Goal: Information Seeking & Learning: Learn about a topic

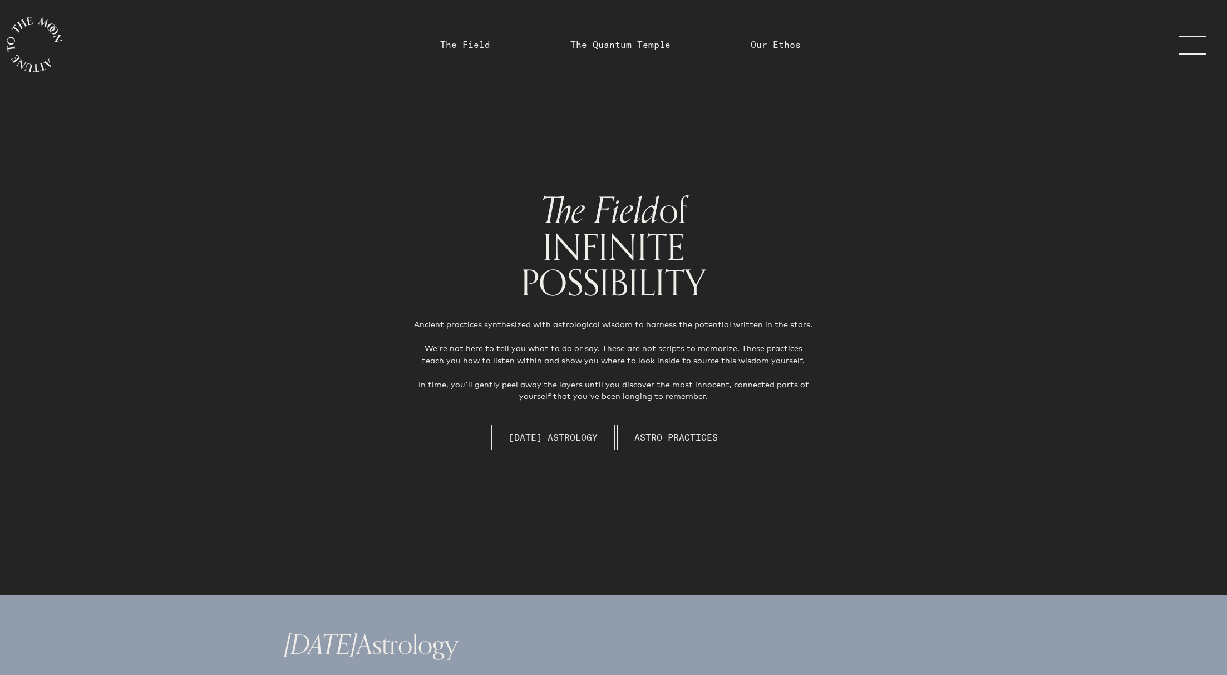
click at [532, 433] on span "[DATE] Astrology" at bounding box center [553, 437] width 89 height 13
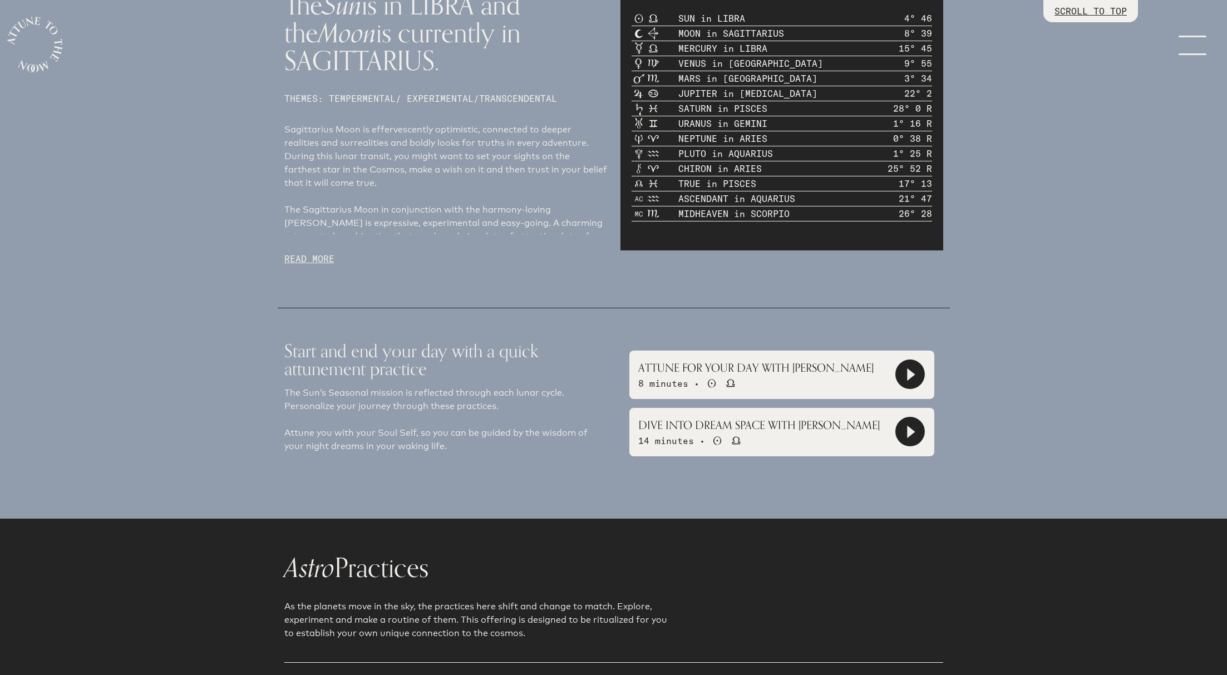
scroll to position [749, 0]
click at [911, 375] on icon at bounding box center [911, 373] width 8 height 13
click at [911, 375] on icon at bounding box center [910, 373] width 11 height 11
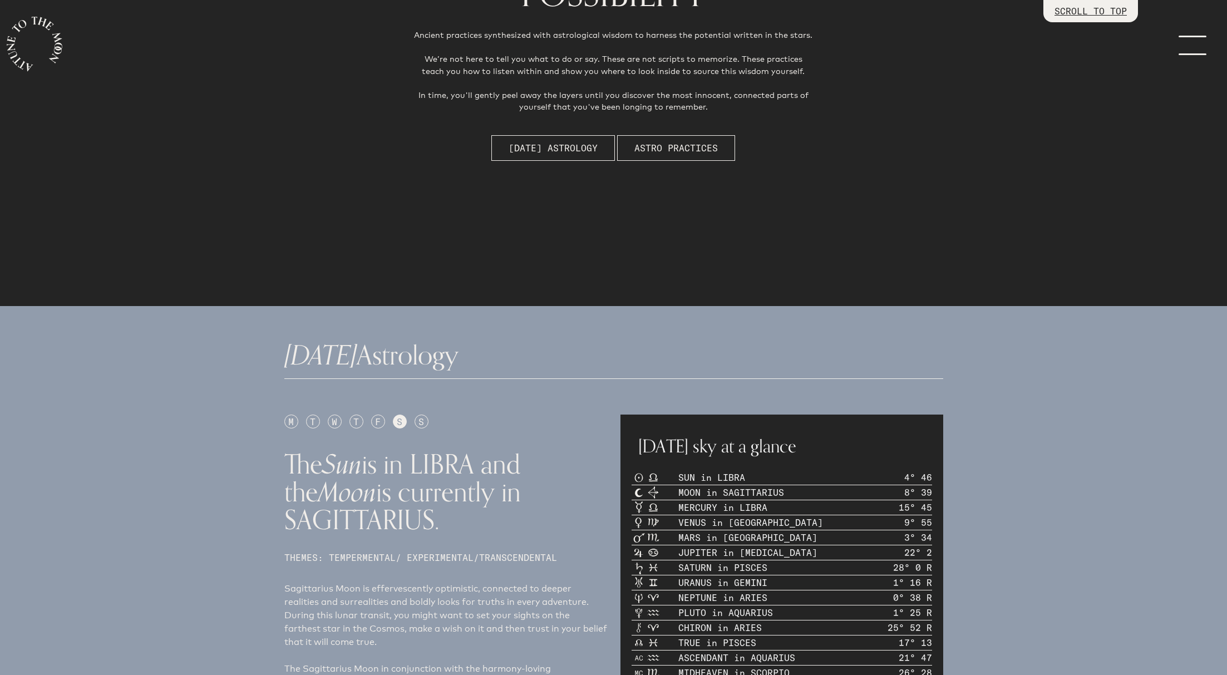
scroll to position [277, 0]
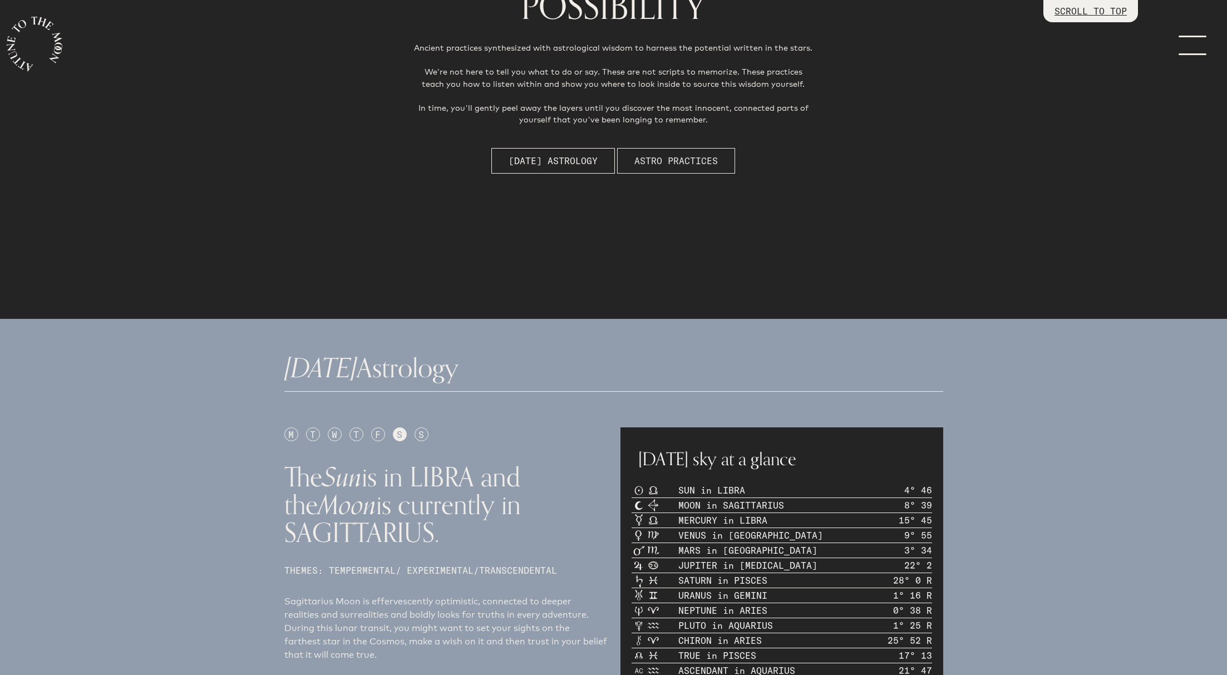
click at [680, 163] on span "Astro Practices" at bounding box center [675, 160] width 83 height 13
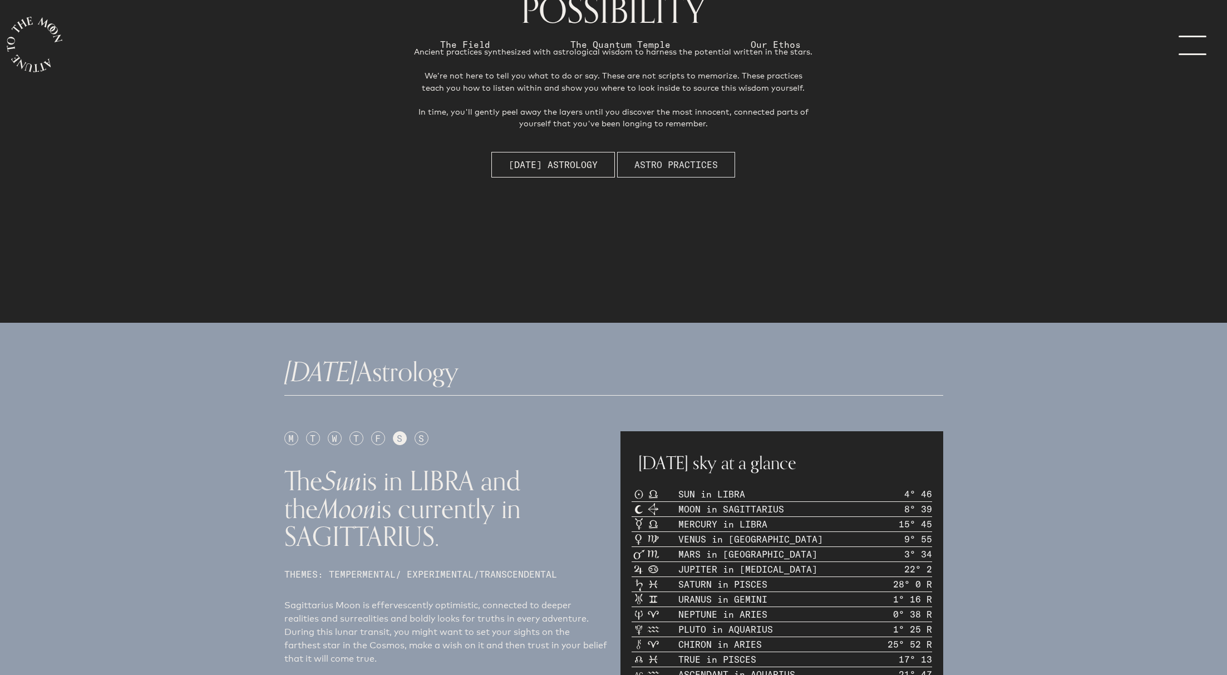
scroll to position [0, 0]
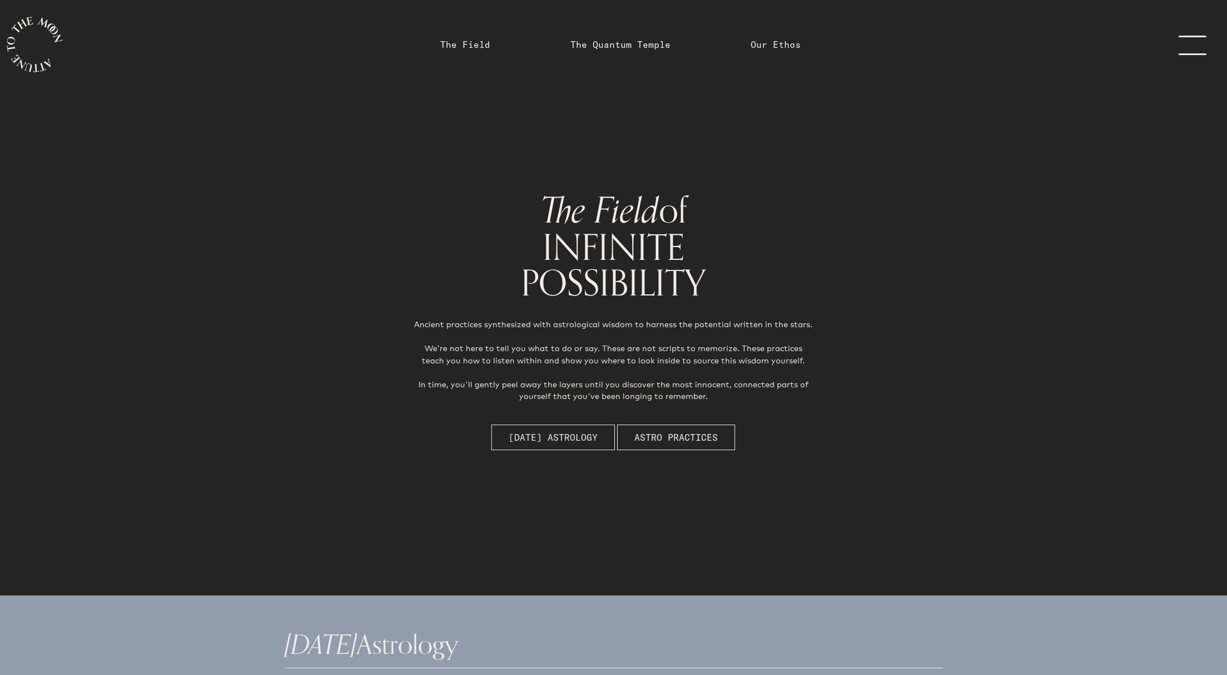
click at [536, 438] on span "[DATE] Astrology" at bounding box center [553, 437] width 89 height 13
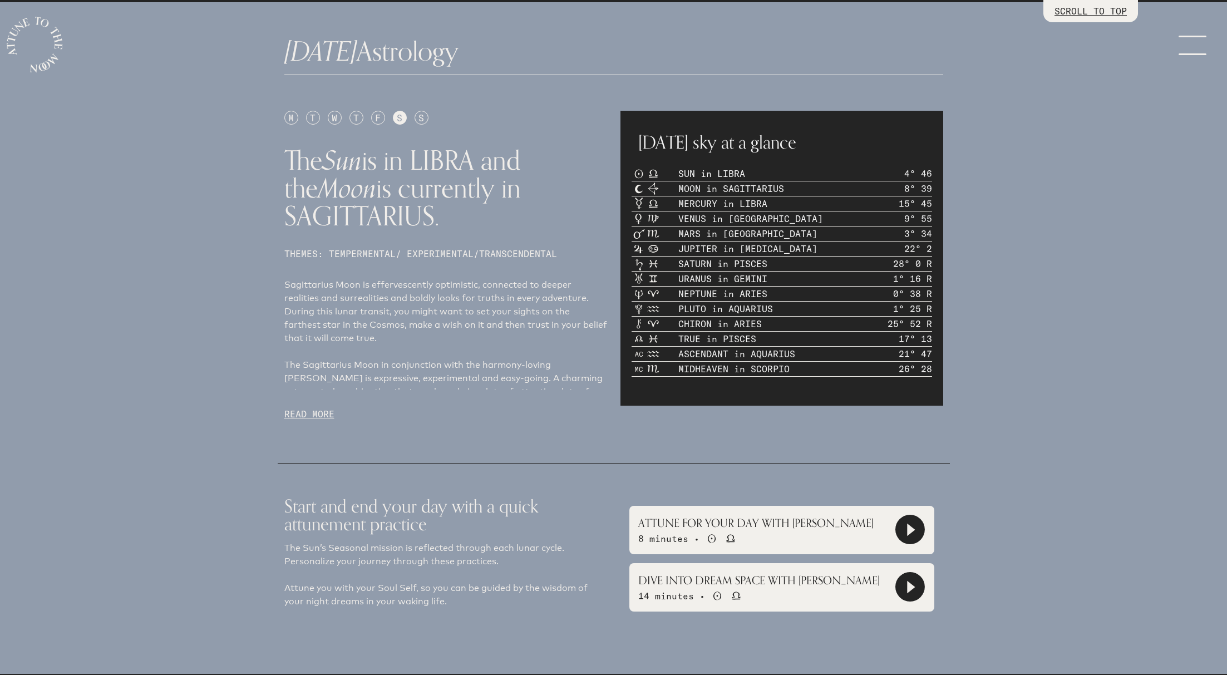
scroll to position [595, 0]
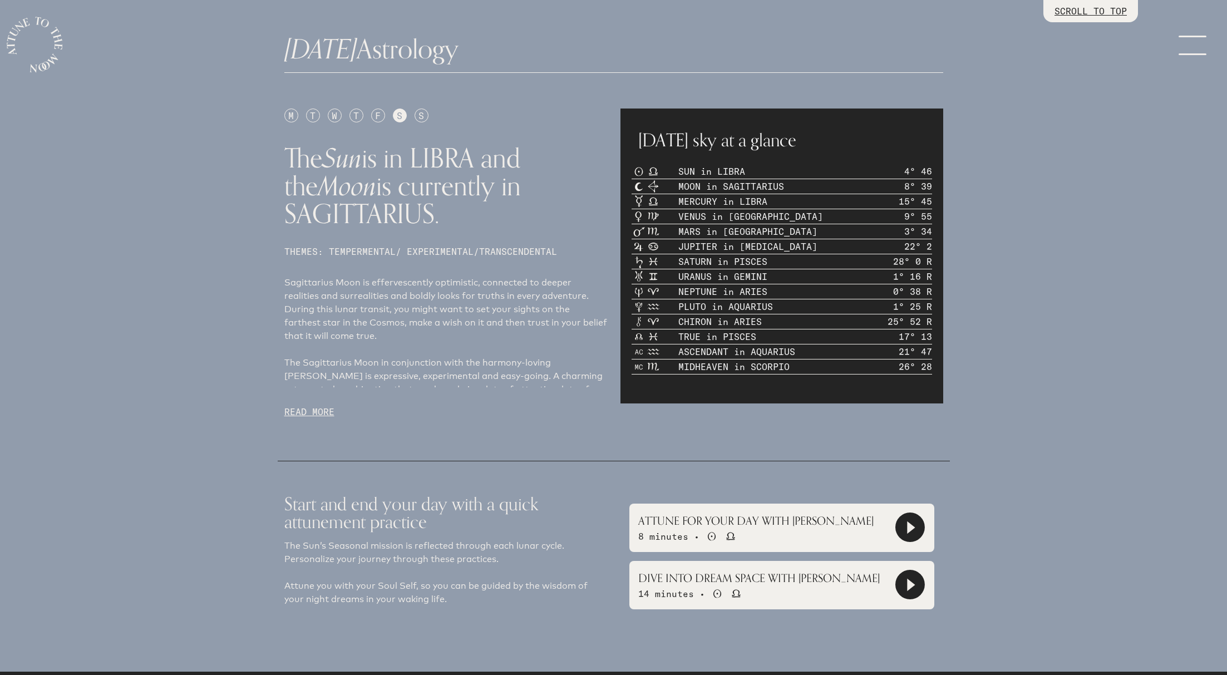
click at [313, 410] on p "READ MORE" at bounding box center [445, 411] width 323 height 13
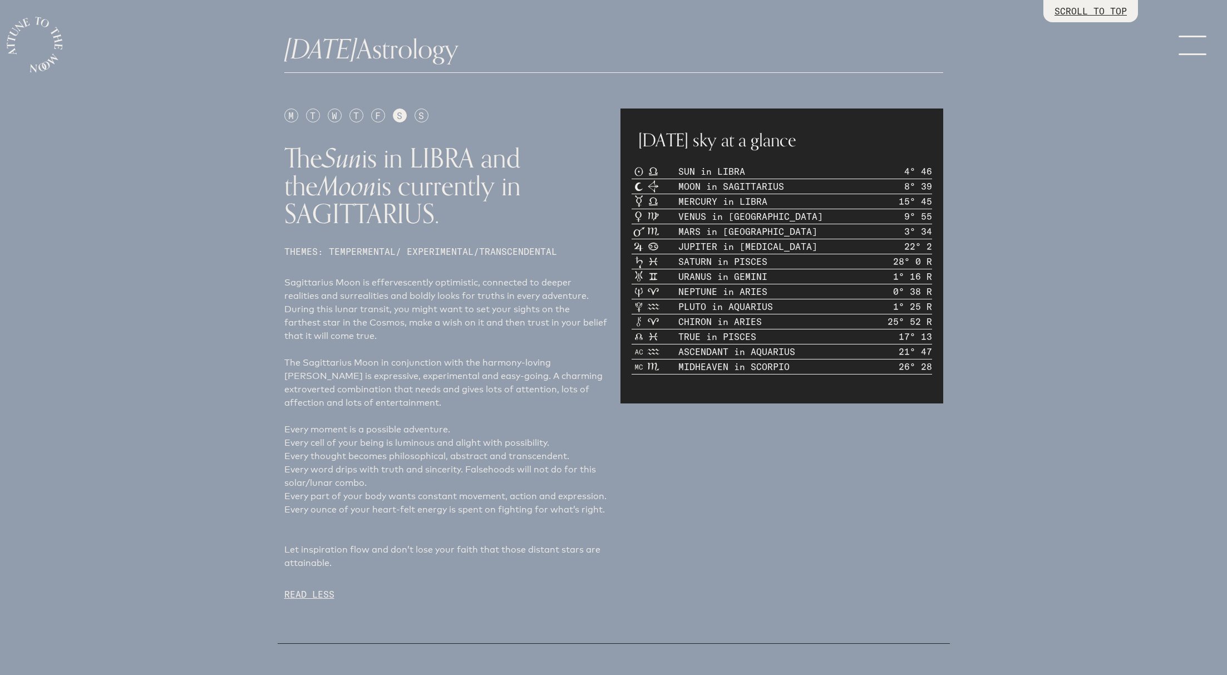
click at [420, 114] on div "S" at bounding box center [422, 116] width 14 height 14
click at [378, 112] on div "F" at bounding box center [378, 116] width 14 height 14
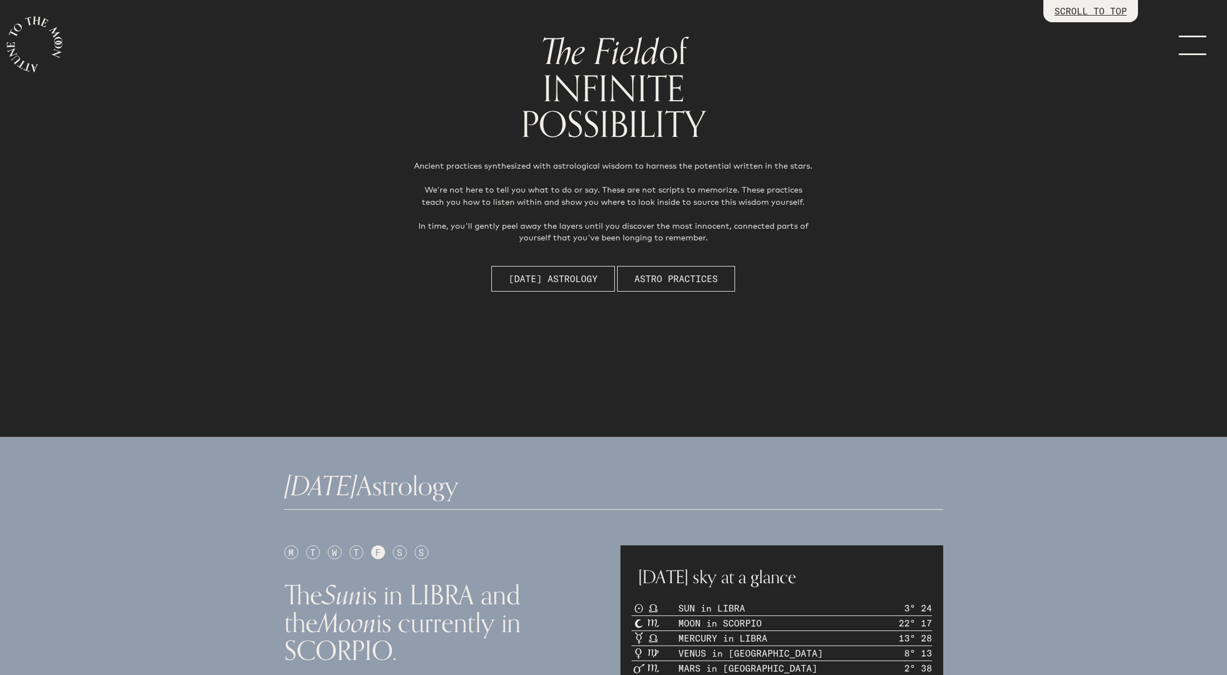
scroll to position [0, 0]
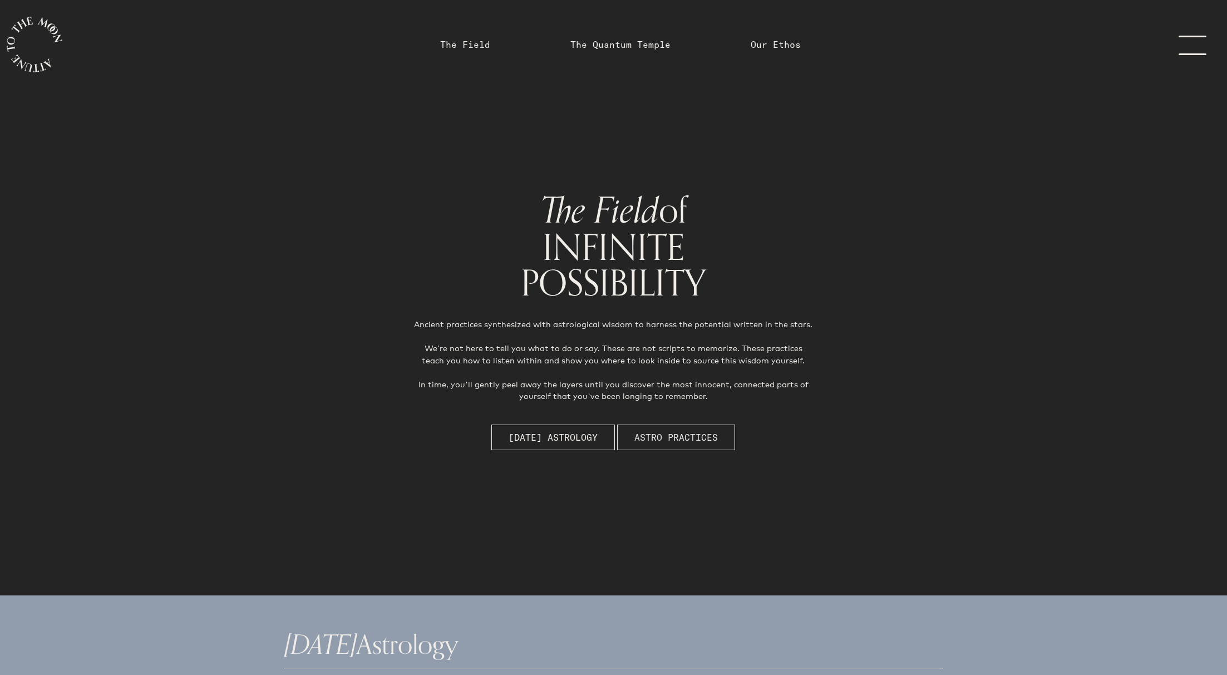
click at [673, 437] on span "Astro Practices" at bounding box center [675, 437] width 83 height 13
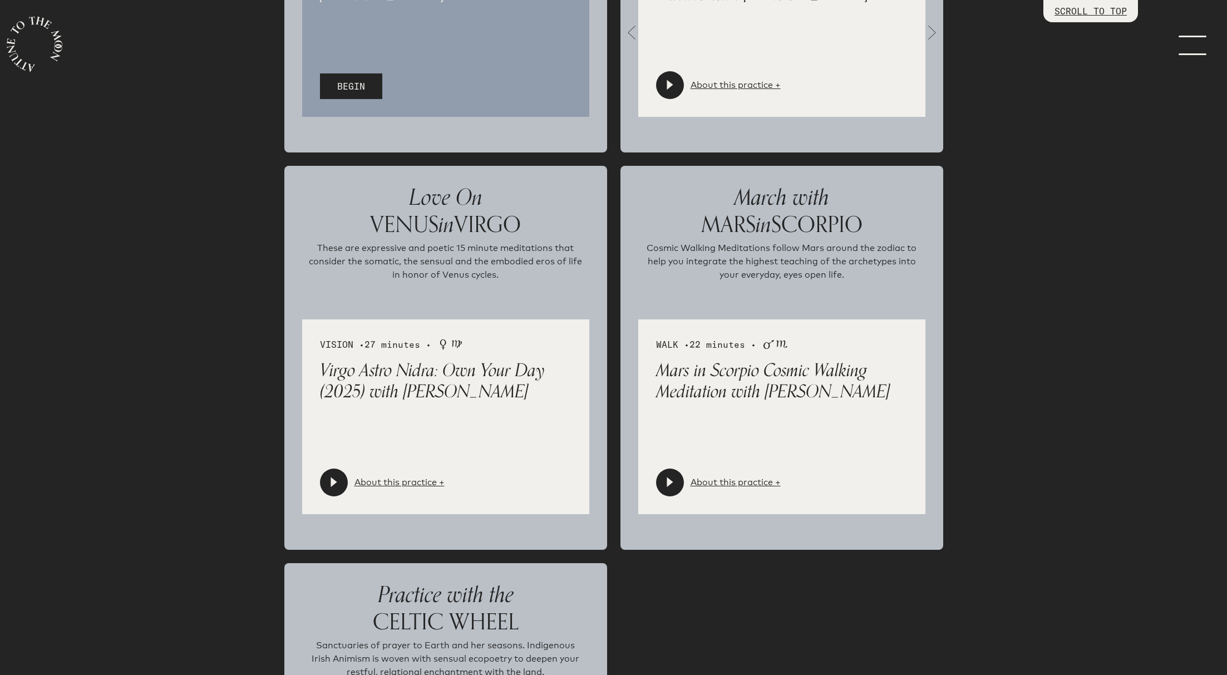
scroll to position [2208, 0]
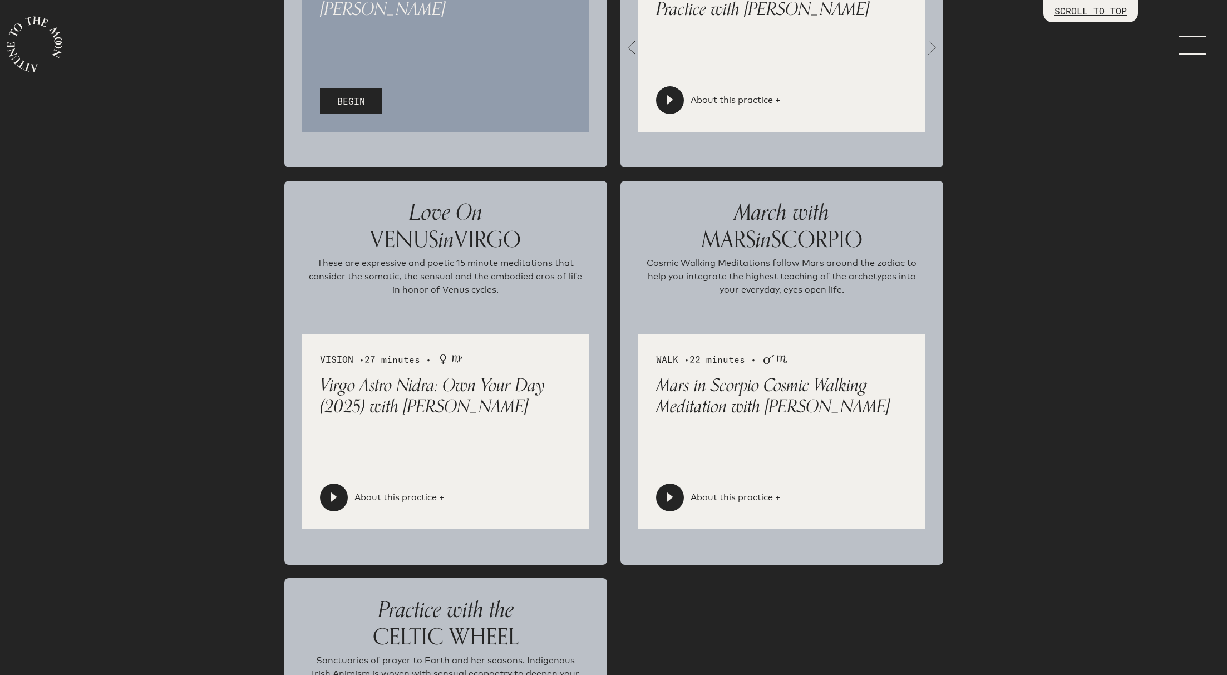
click at [333, 497] on icon at bounding box center [334, 497] width 6 height 10
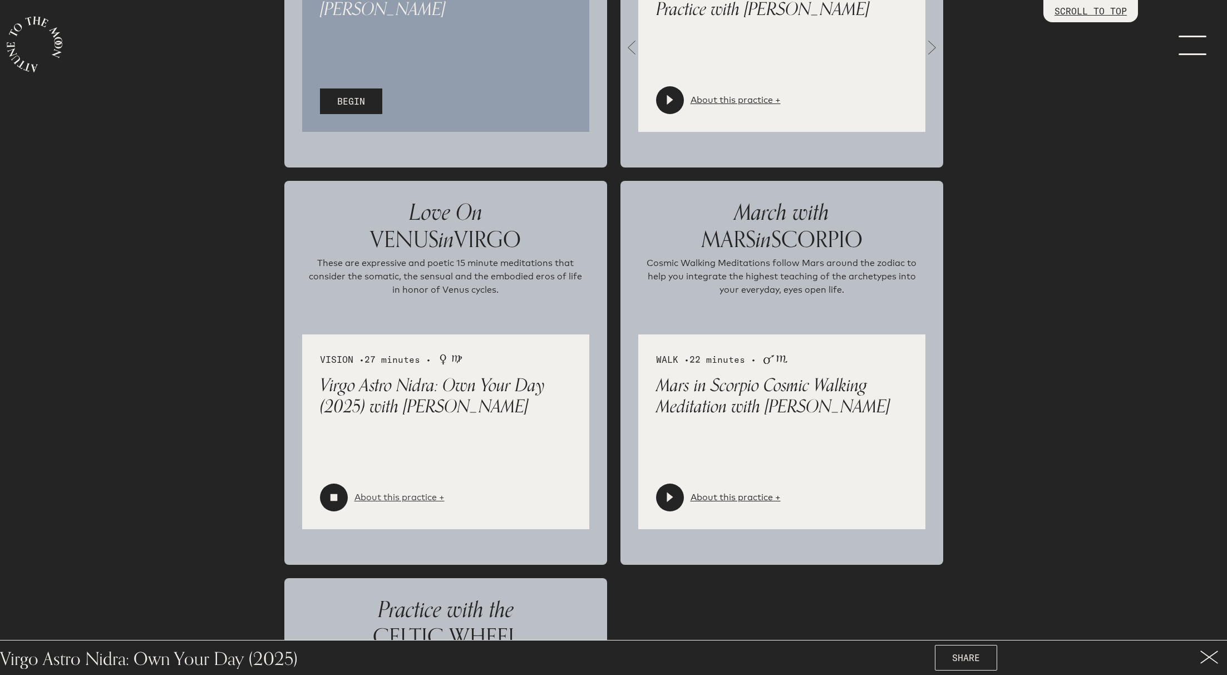
click at [383, 496] on link "About this practice +" at bounding box center [399, 497] width 90 height 13
